Goal: Browse casually

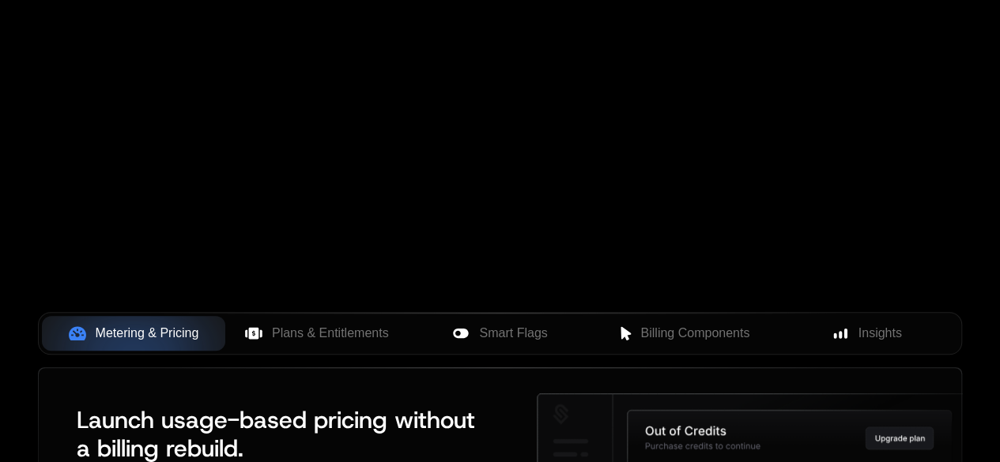
scroll to position [316, 0]
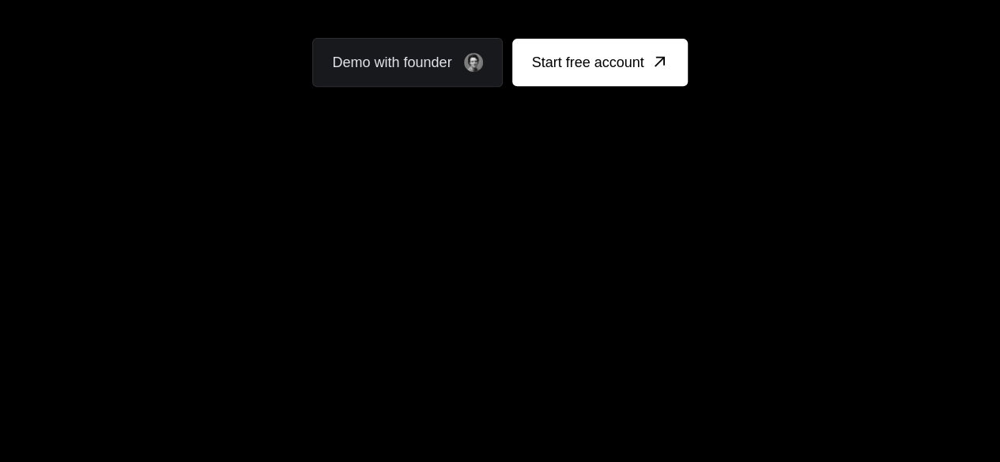
click at [417, 217] on div "Your browser does not support the video tag." at bounding box center [500, 203] width 1000 height 666
drag, startPoint x: 417, startPoint y: 224, endPoint x: 506, endPoint y: 281, distance: 105.7
click at [420, 228] on div "Your browser does not support the video tag." at bounding box center [500, 203] width 1000 height 666
click at [509, 293] on div "Your browser does not support the video tag." at bounding box center [500, 203] width 1000 height 666
click at [360, 228] on div "Your browser does not support the video tag." at bounding box center [500, 203] width 1000 height 666
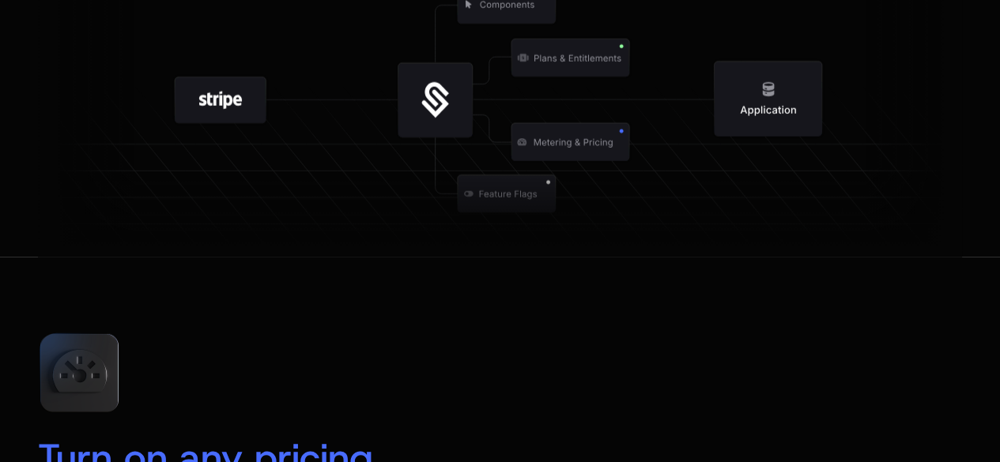
scroll to position [1897, 0]
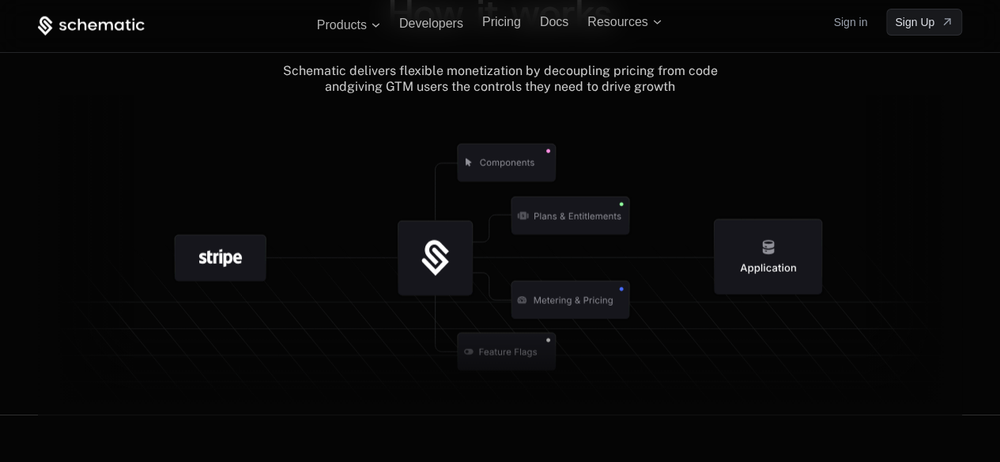
click at [618, 205] on icon at bounding box center [570, 216] width 118 height 38
drag, startPoint x: 579, startPoint y: 210, endPoint x: 528, endPoint y: 228, distance: 53.8
click at [528, 228] on icon at bounding box center [506, 163] width 160 height 160
click at [404, 228] on icon at bounding box center [435, 258] width 74 height 74
drag, startPoint x: 402, startPoint y: 228, endPoint x: 339, endPoint y: 230, distance: 62.5
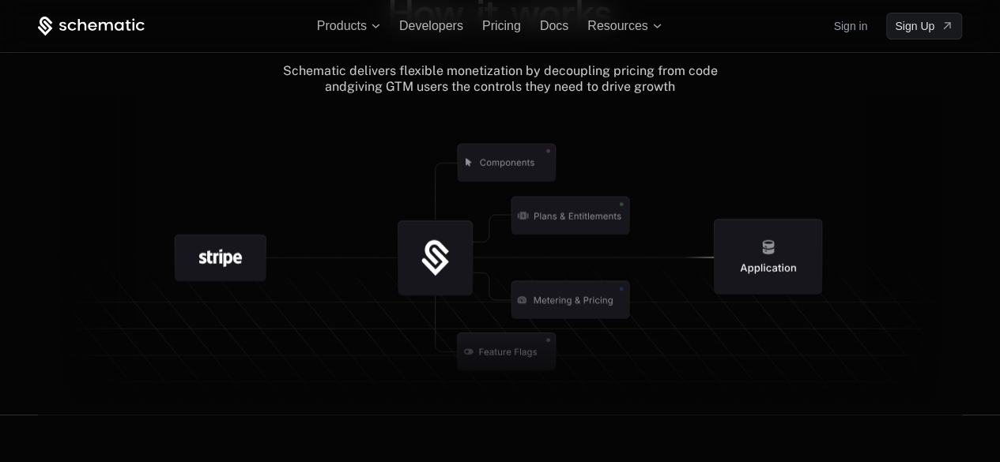
click at [512, 308] on g at bounding box center [435, 258] width 160 height 160
drag, startPoint x: 138, startPoint y: 193, endPoint x: 169, endPoint y: 240, distance: 55.9
click at [138, 200] on icon at bounding box center [500, 255] width 924 height 321
click at [169, 240] on icon at bounding box center [220, 258] width 160 height 160
click at [203, 253] on icon at bounding box center [220, 258] width 43 height 18
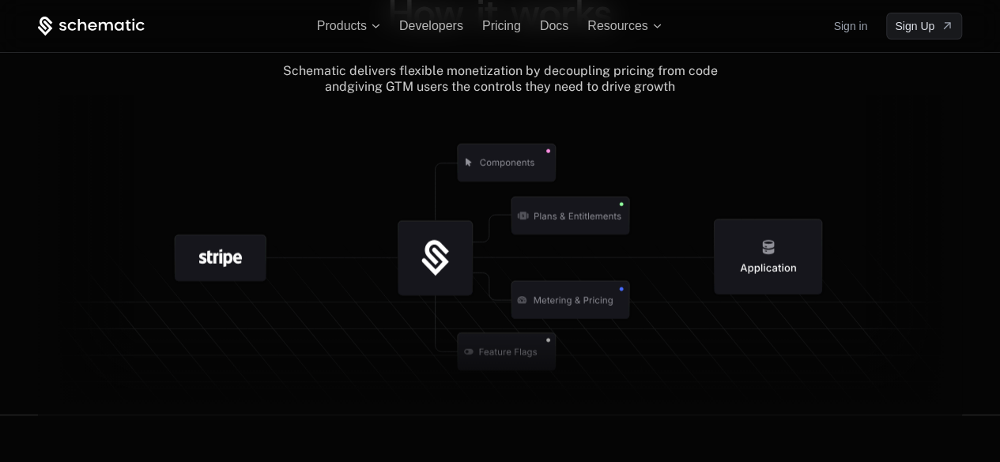
click at [203, 253] on icon at bounding box center [220, 258] width 43 height 18
click at [162, 264] on icon at bounding box center [220, 258] width 160 height 160
click at [145, 253] on icon at bounding box center [220, 258] width 160 height 160
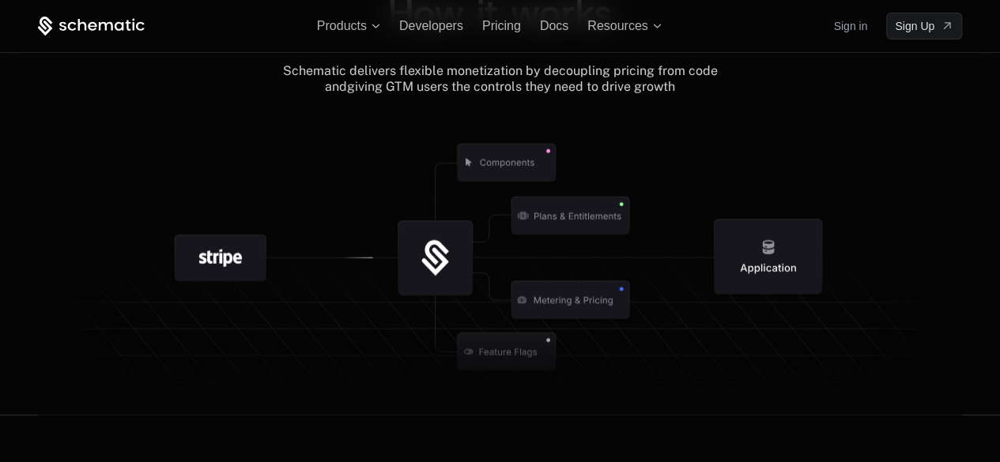
click at [149, 240] on icon at bounding box center [220, 258] width 160 height 160
click at [96, 217] on icon at bounding box center [86, 255] width 96 height 321
click at [119, 240] on icon at bounding box center [86, 255] width 96 height 321
click at [122, 240] on icon at bounding box center [86, 255] width 96 height 321
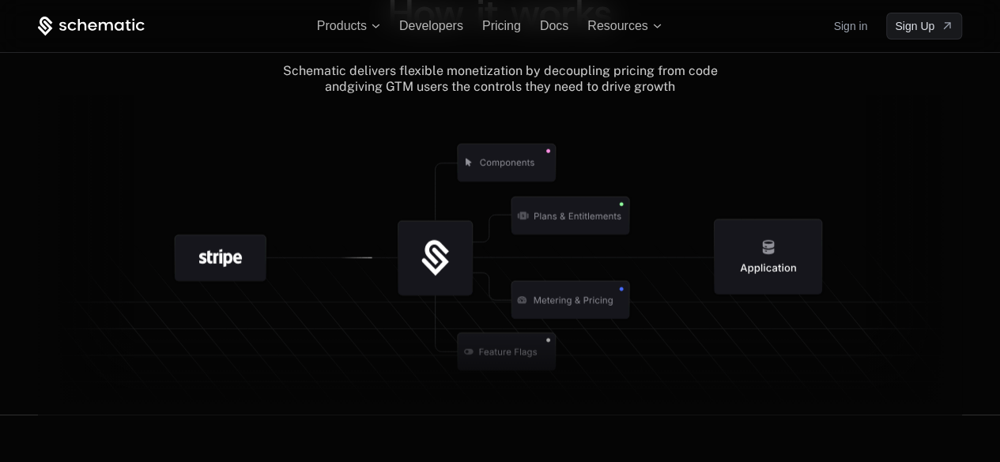
click at [610, 251] on icon at bounding box center [570, 216] width 160 height 160
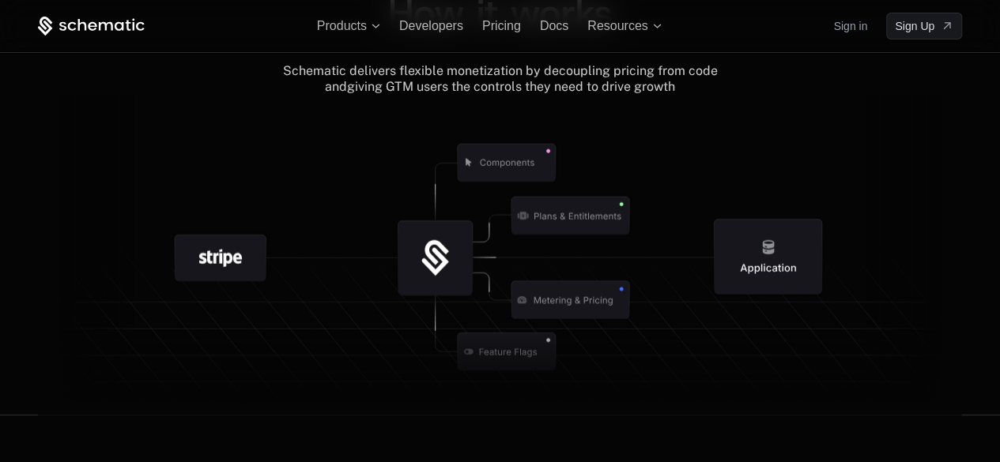
click at [714, 276] on g at bounding box center [768, 257] width 160 height 160
click at [747, 265] on icon at bounding box center [767, 257] width 107 height 75
click at [765, 205] on icon at bounding box center [768, 257] width 160 height 160
click at [759, 203] on icon at bounding box center [768, 257] width 160 height 160
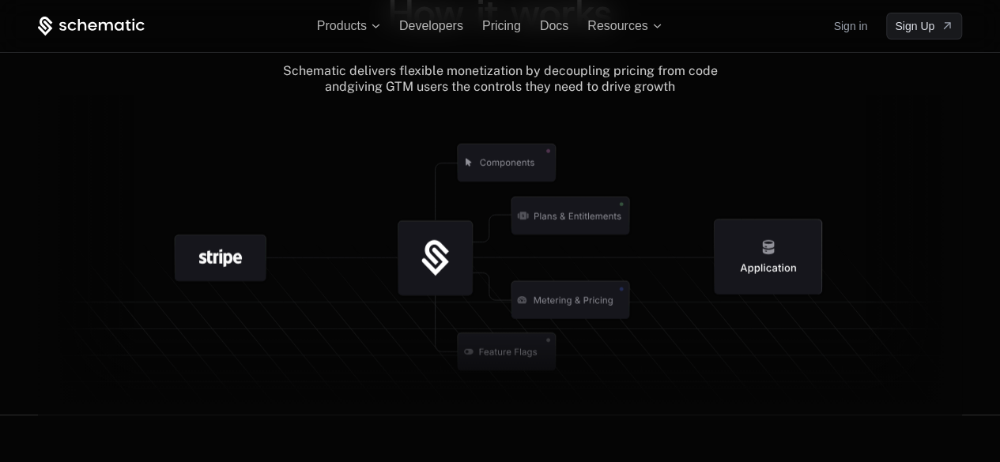
click at [681, 156] on icon at bounding box center [500, 255] width 924 height 321
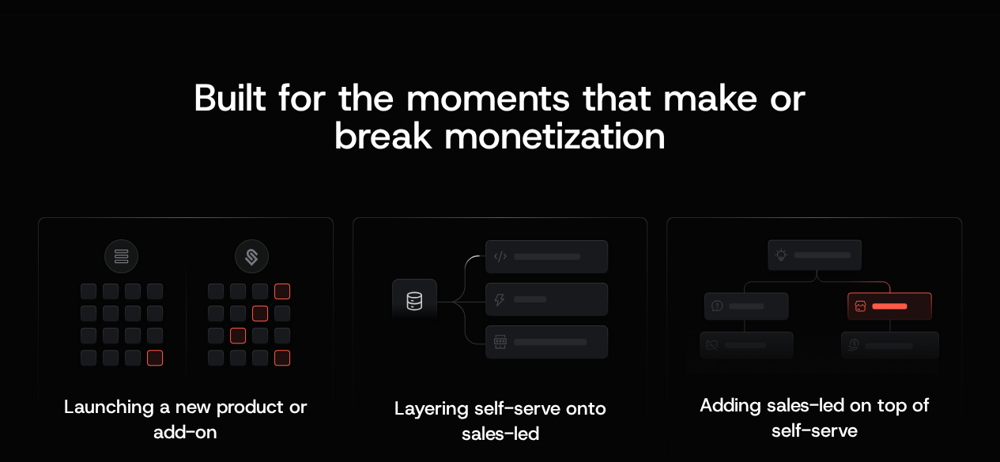
scroll to position [3162, 0]
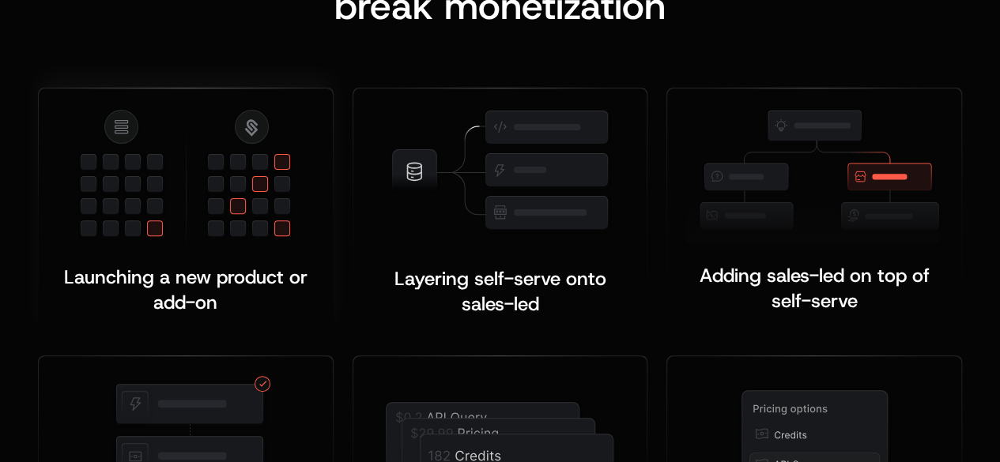
click at [130, 138] on img at bounding box center [185, 179] width 217 height 145
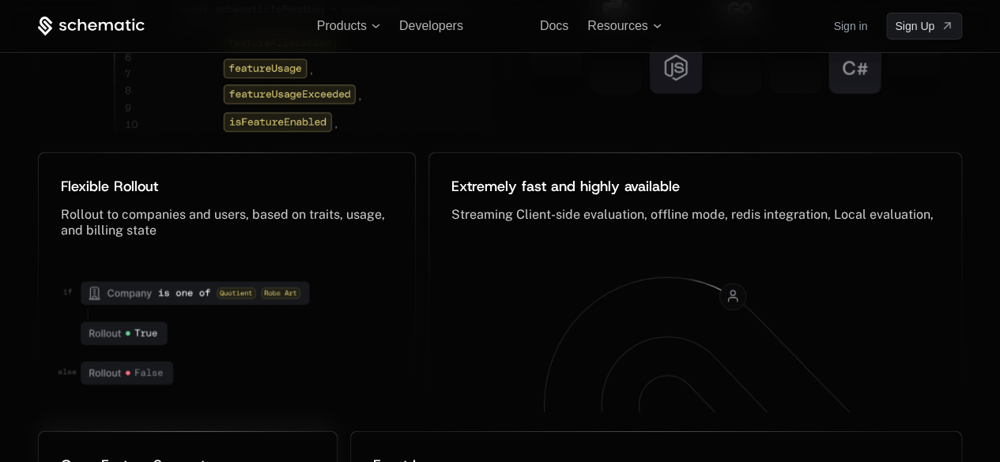
scroll to position [7983, 0]
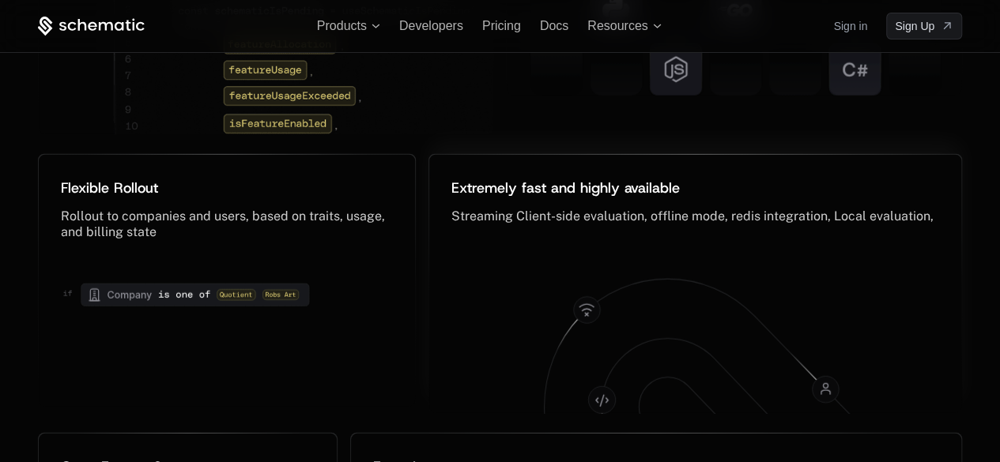
click at [593, 297] on icon at bounding box center [586, 310] width 26 height 26
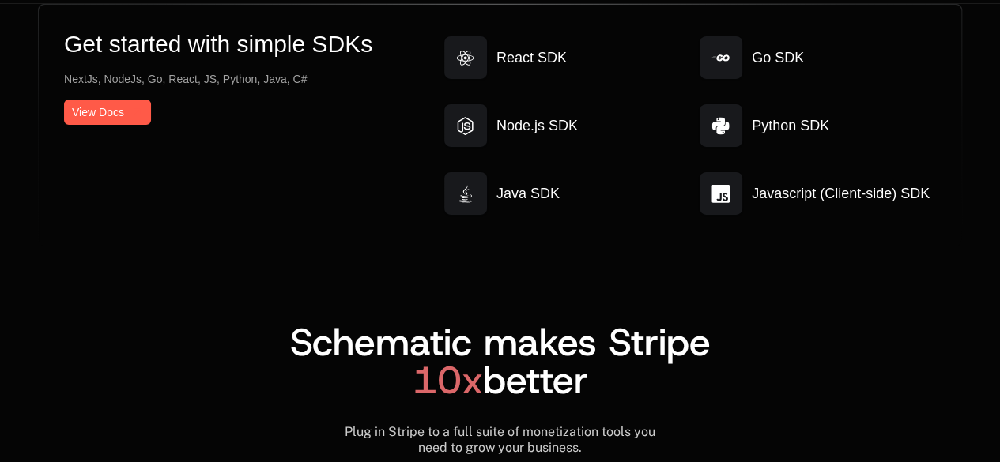
scroll to position [8695, 0]
